Goal: Task Accomplishment & Management: Manage account settings

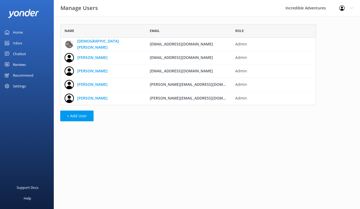
scroll to position [77, 252]
click at [70, 115] on button "+ Add User" at bounding box center [76, 115] width 33 height 11
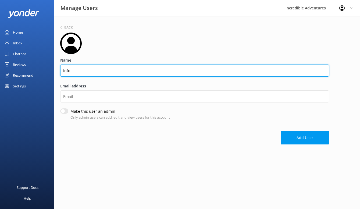
type input "Info"
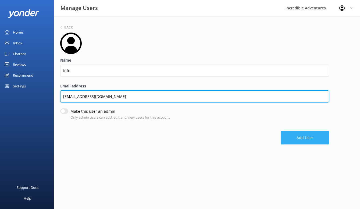
type input "[EMAIL_ADDRESS][DOMAIN_NAME]"
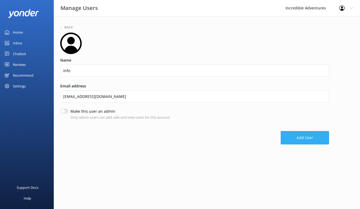
click at [309, 136] on button "Add User" at bounding box center [304, 137] width 48 height 13
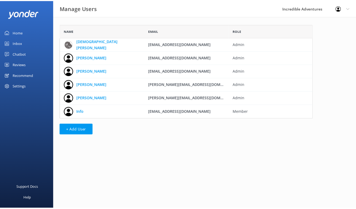
scroll to position [90, 252]
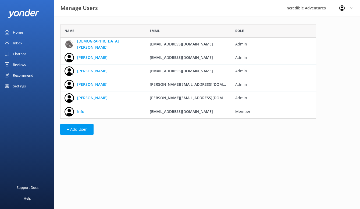
click at [16, 32] on div "Home" at bounding box center [18, 32] width 10 height 11
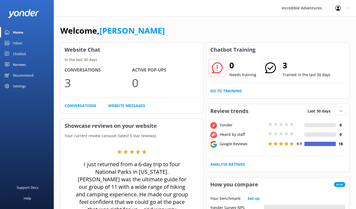
click at [22, 52] on div "Chatbot" at bounding box center [19, 53] width 13 height 11
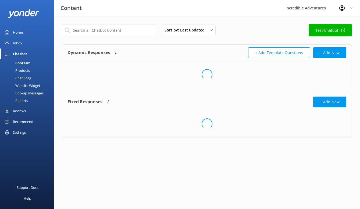
click at [329, 28] on link "Test Chatbot" at bounding box center [329, 30] width 43 height 12
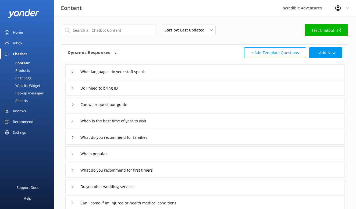
click at [23, 32] on link "Home" at bounding box center [27, 32] width 54 height 11
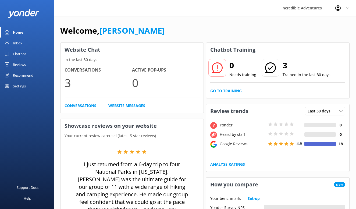
click at [345, 8] on div "Profile Settings Logout" at bounding box center [341, 8] width 27 height 16
click at [336, 20] on link "Profile Settings" at bounding box center [329, 22] width 54 height 13
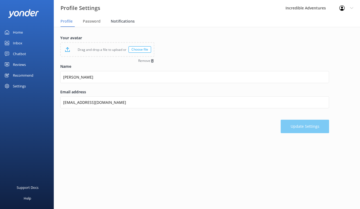
click at [121, 16] on div "Profile Settings Incredible Adventures Profile Settings Logout" at bounding box center [180, 8] width 360 height 16
click at [122, 20] on span "Notifications" at bounding box center [123, 21] width 24 height 5
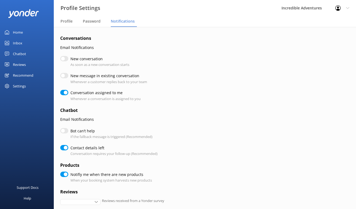
checkbox input "true"
click at [65, 171] on input "Notifiy me when there are new products" at bounding box center [64, 173] width 8 height 5
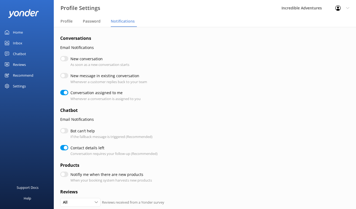
checkbox input "false"
click at [340, 8] on use at bounding box center [337, 7] width 5 height 5
click at [188, 96] on div "Conversation assigned to me Whenever a conversation is assigned to you" at bounding box center [194, 96] width 269 height 12
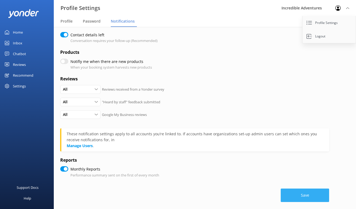
click at [312, 189] on button "Save" at bounding box center [304, 194] width 48 height 13
checkbox input "true"
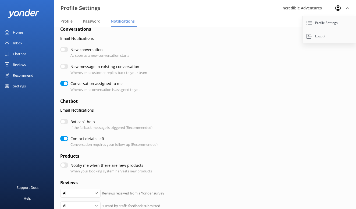
scroll to position [31, 0]
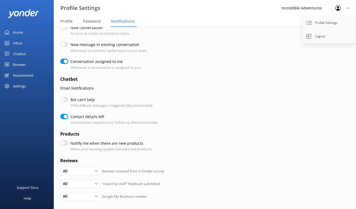
click at [64, 100] on input "Bot can’t help" at bounding box center [64, 99] width 8 height 5
checkbox input "true"
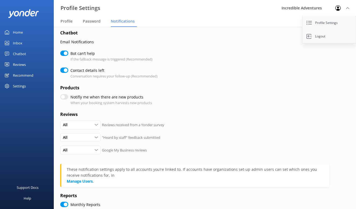
scroll to position [96, 0]
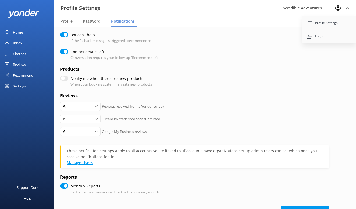
click at [83, 160] on link "Manage Users" at bounding box center [80, 162] width 26 height 5
click at [295, 206] on button "Save" at bounding box center [304, 211] width 48 height 13
checkbox input "true"
click at [82, 160] on link "Manage Users" at bounding box center [80, 162] width 26 height 5
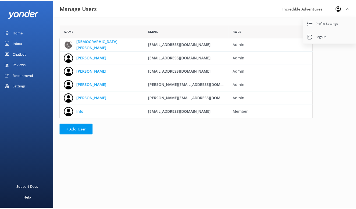
scroll to position [90, 252]
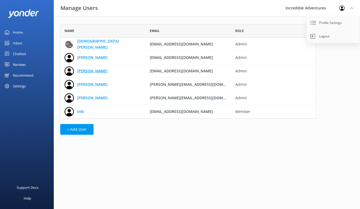
click at [94, 70] on link "Jordan Freese" at bounding box center [92, 71] width 30 height 6
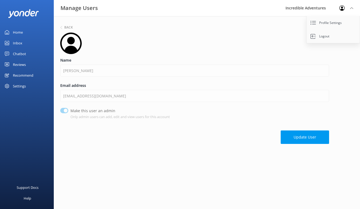
click at [15, 33] on div "Home" at bounding box center [18, 32] width 10 height 11
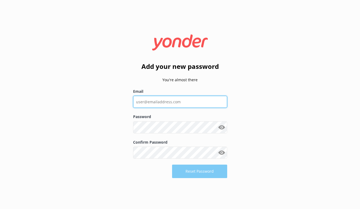
click at [167, 97] on input "Email" at bounding box center [180, 102] width 94 height 12
type input "[EMAIL_ADDRESS][DOMAIN_NAME]"
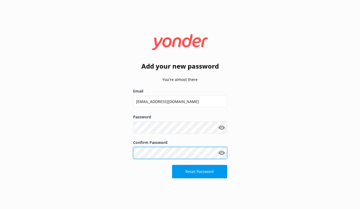
click at [200, 171] on button "Reset Password" at bounding box center [199, 171] width 55 height 13
